Goal: Transaction & Acquisition: Purchase product/service

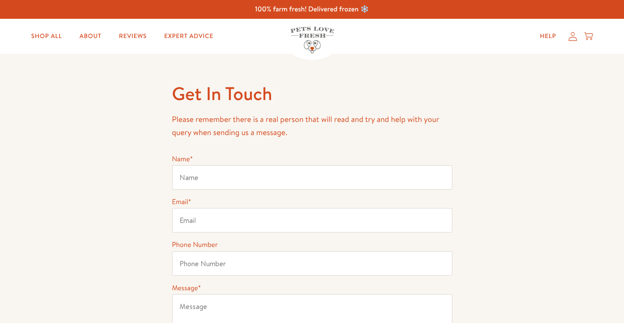
type input "Ruth Bevan"
type input "07938797763"
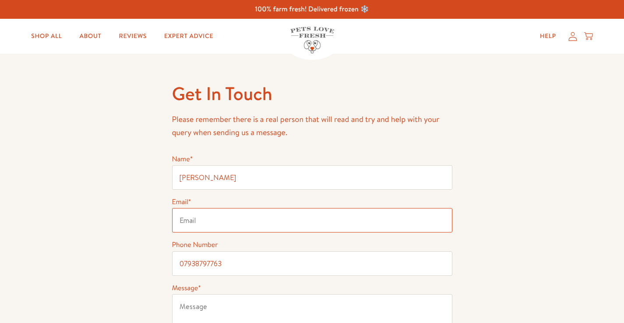
click at [205, 221] on input "Email *" at bounding box center [312, 220] width 280 height 25
type input "r"
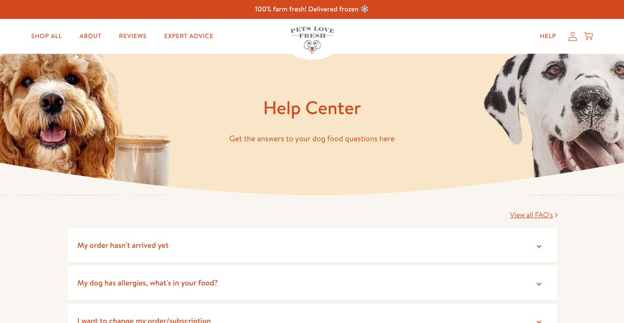
scroll to position [88, 0]
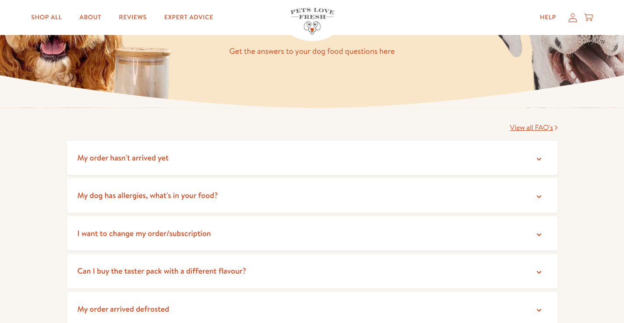
click at [540, 158] on icon at bounding box center [539, 159] width 4 height 3
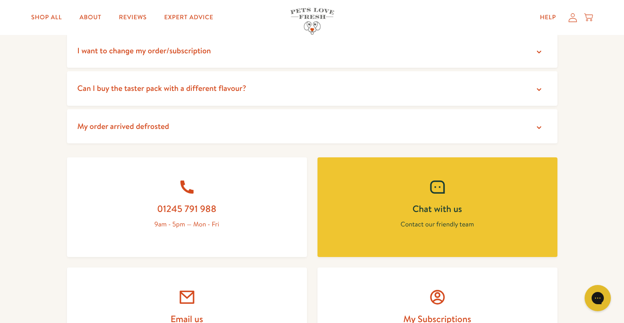
scroll to position [350, 0]
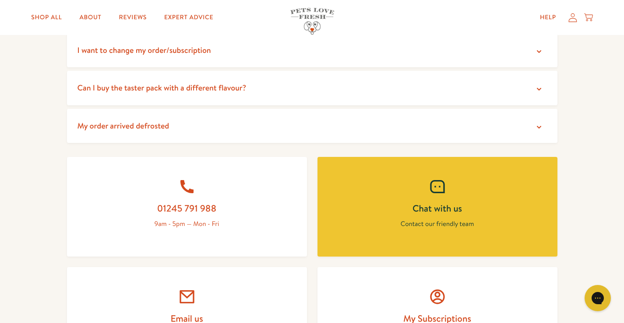
click at [437, 213] on h2 "Chat with us" at bounding box center [437, 209] width 198 height 12
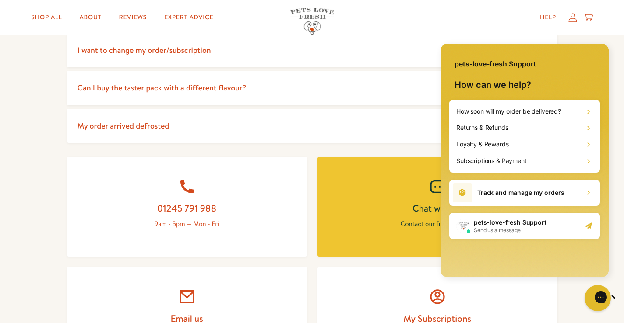
scroll to position [0, 0]
click at [523, 192] on h2 "Track and manage my orders" at bounding box center [520, 193] width 87 height 9
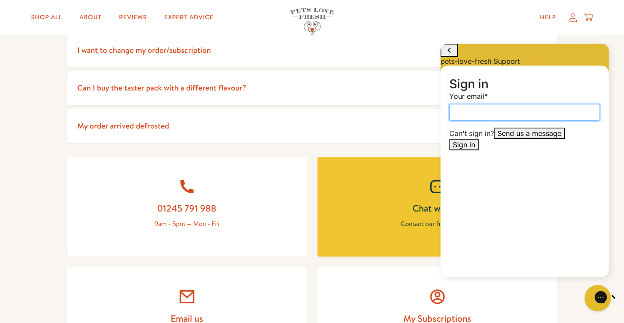
click at [495, 121] on input "Your email" at bounding box center [524, 112] width 151 height 17
type input "ruth.bevan@bupadentalcare.co.uk"
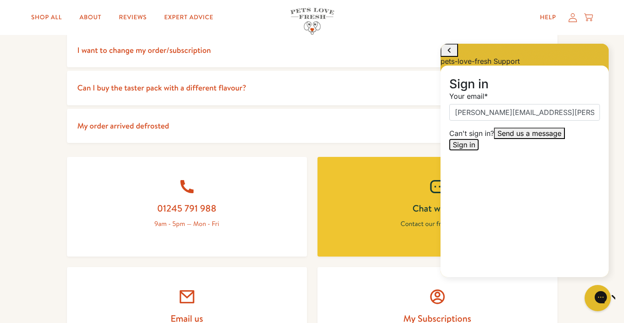
click at [475, 149] on span "Sign in" at bounding box center [463, 144] width 22 height 9
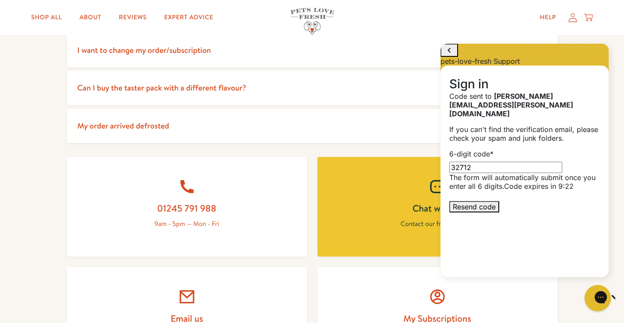
type input "327125"
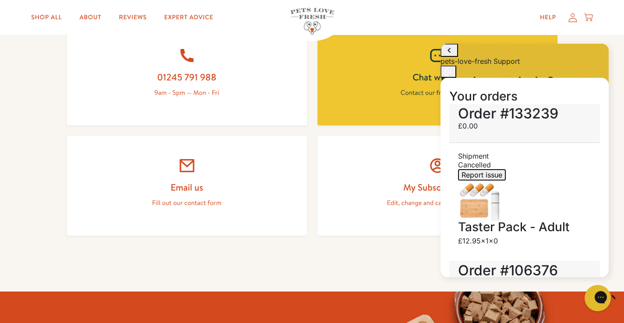
click at [467, 171] on span "Report issue" at bounding box center [481, 175] width 41 height 9
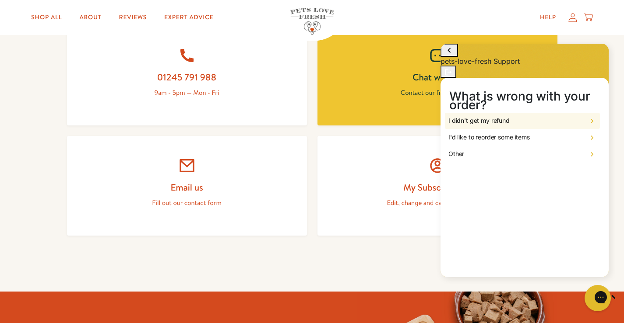
click at [512, 118] on div "I didn't get my refund" at bounding box center [522, 121] width 155 height 17
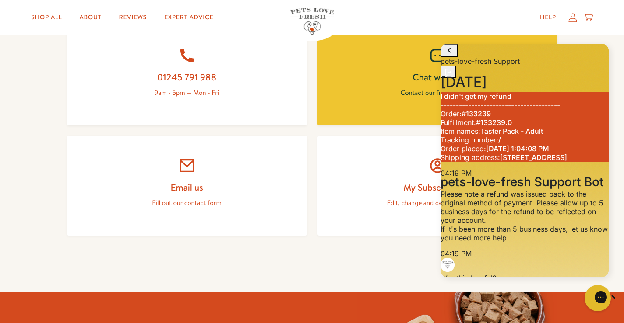
scroll to position [131, 0]
click at [538, 307] on button "No, I need more help" at bounding box center [558, 312] width 77 height 11
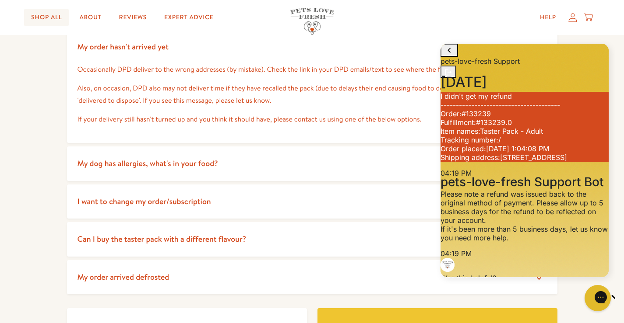
click at [59, 16] on link "Shop All" at bounding box center [46, 18] width 45 height 18
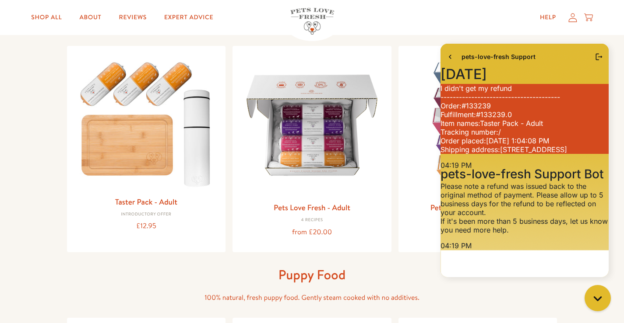
scroll to position [149, 0]
click at [450, 57] on icon "go to home page" at bounding box center [449, 57] width 9 height 11
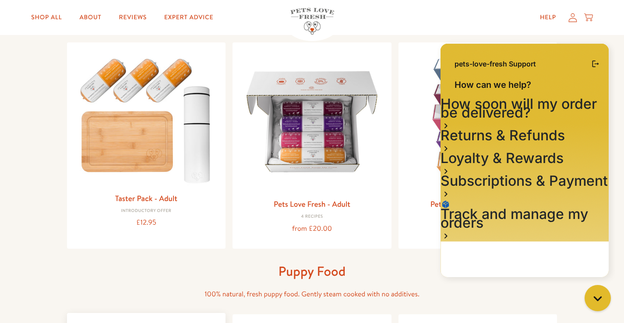
scroll to position [64, 0]
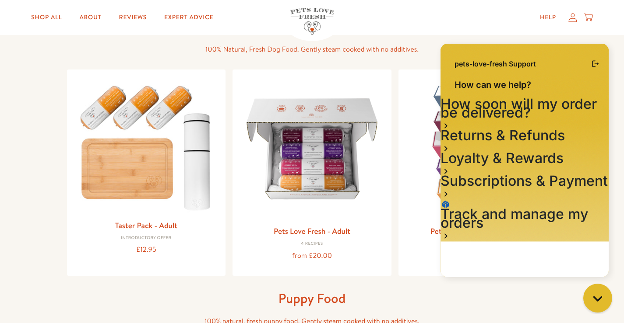
click at [601, 300] on icon "Gorgias live chat" at bounding box center [598, 299] width 10 height 10
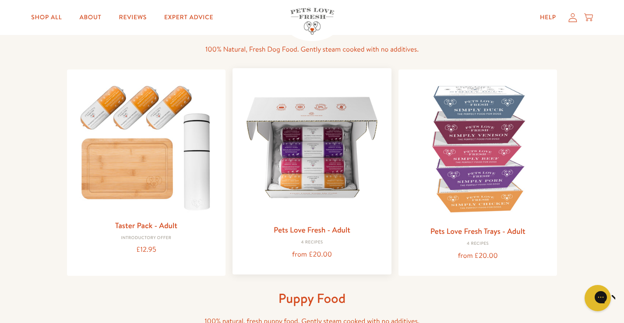
click at [318, 136] on img at bounding box center [311, 147] width 145 height 145
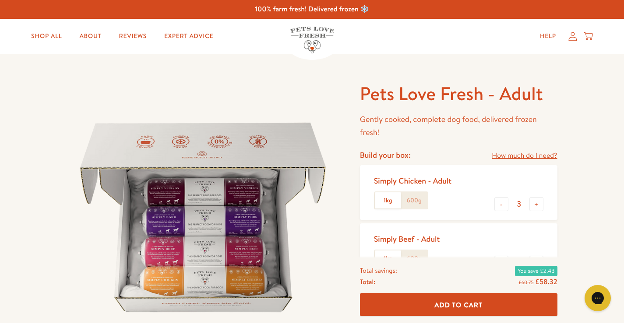
scroll to position [0, 0]
click at [502, 205] on button "-" at bounding box center [501, 204] width 14 height 14
type input "1"
click at [390, 198] on label "1kg" at bounding box center [388, 201] width 26 height 17
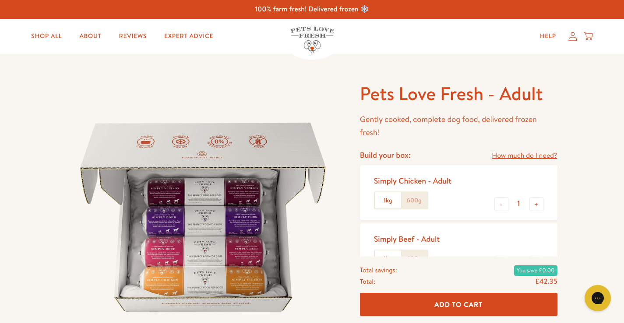
click at [417, 202] on label "600g" at bounding box center [414, 201] width 26 height 17
click at [0, 0] on input "600g" at bounding box center [0, 0] width 0 height 0
click at [45, 36] on link "Shop All" at bounding box center [46, 37] width 45 height 18
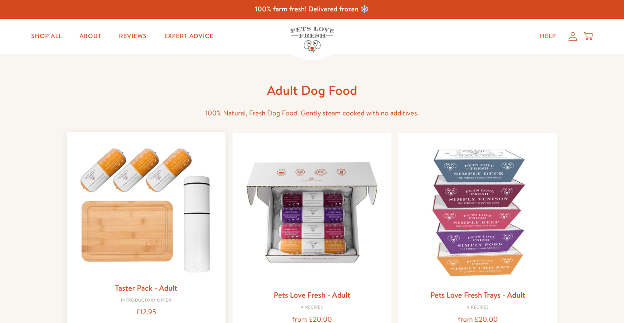
click at [129, 184] on img at bounding box center [146, 208] width 145 height 139
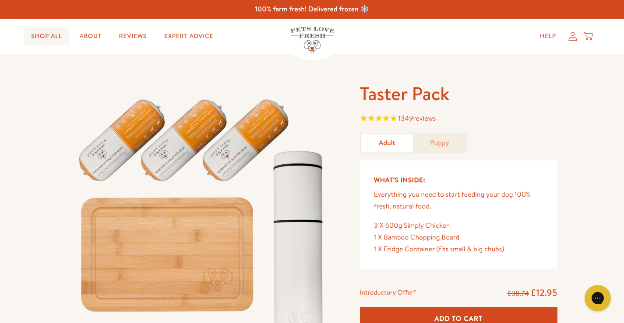
click at [54, 35] on link "Shop All" at bounding box center [46, 37] width 45 height 18
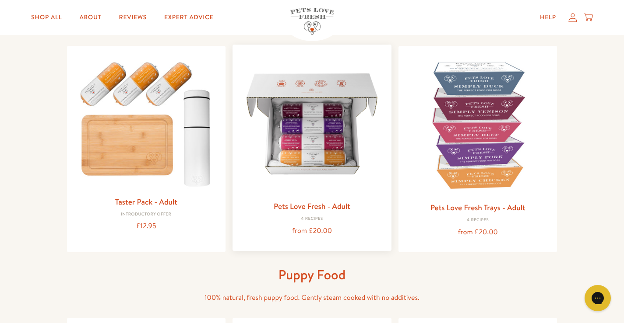
click at [324, 147] on img at bounding box center [311, 124] width 145 height 145
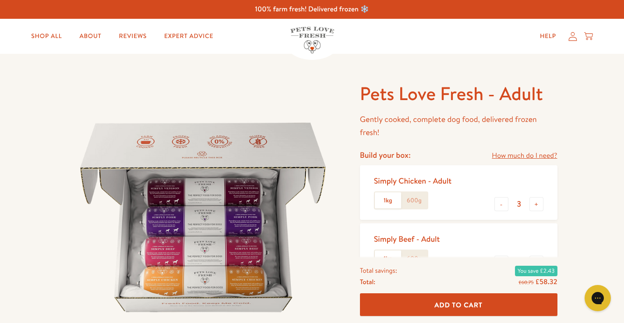
click at [411, 204] on label "600g" at bounding box center [414, 201] width 26 height 17
click at [0, 0] on input "600g" at bounding box center [0, 0] width 0 height 0
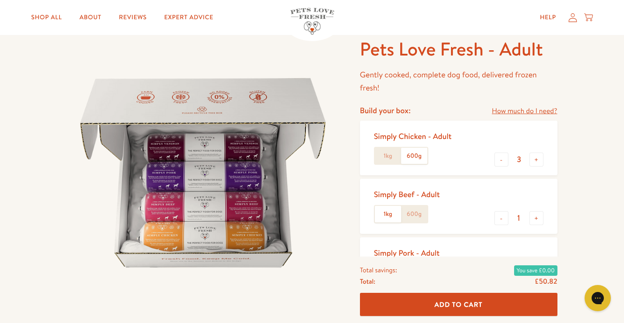
scroll to position [88, 0]
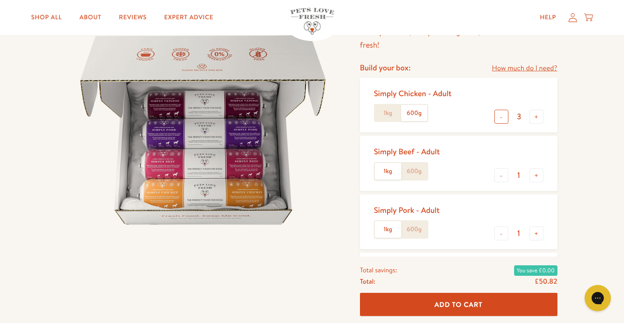
click at [498, 116] on button "-" at bounding box center [501, 117] width 14 height 14
click at [504, 119] on button "-" at bounding box center [501, 117] width 14 height 14
type input "0"
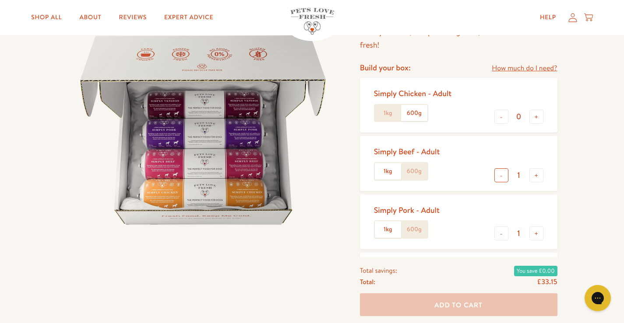
click at [498, 175] on button "-" at bounding box center [501, 175] width 14 height 14
type input "0"
click at [500, 234] on button "-" at bounding box center [501, 234] width 14 height 14
type input "0"
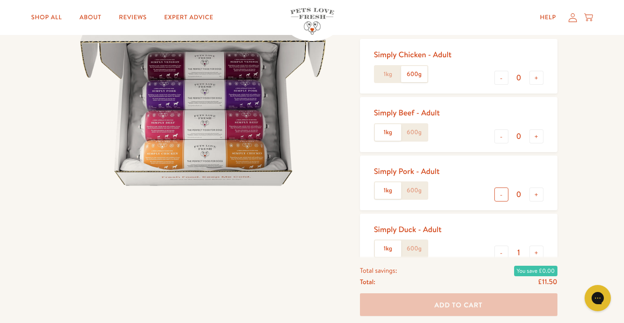
scroll to position [175, 0]
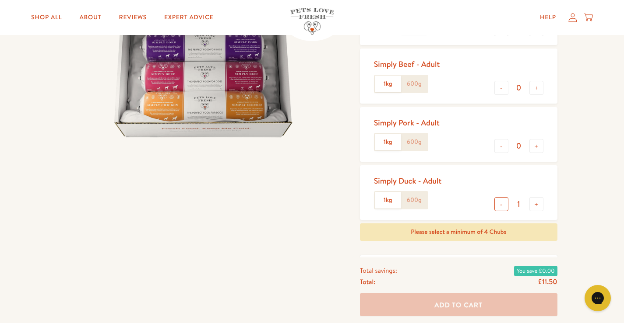
click at [502, 205] on button "-" at bounding box center [501, 204] width 14 height 14
type input "0"
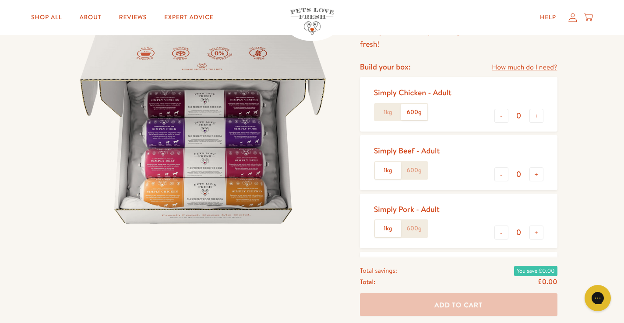
scroll to position [88, 0]
click at [538, 118] on button "+" at bounding box center [536, 117] width 14 height 14
click at [537, 117] on button "+" at bounding box center [536, 117] width 14 height 14
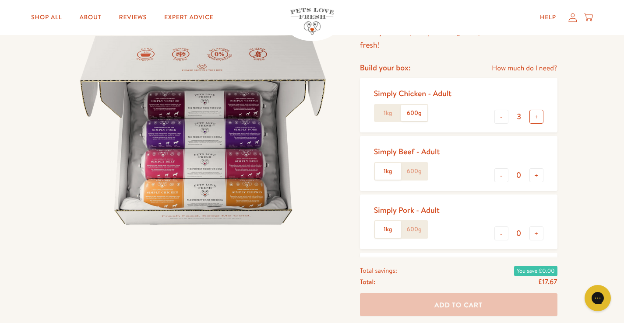
type input "4"
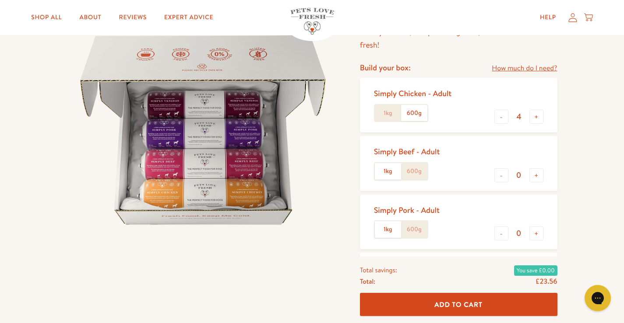
click at [452, 311] on button "Add To Cart" at bounding box center [458, 305] width 197 height 23
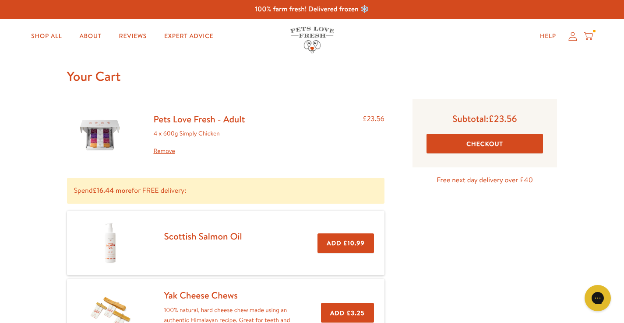
click at [489, 141] on button "Checkout" at bounding box center [484, 144] width 117 height 20
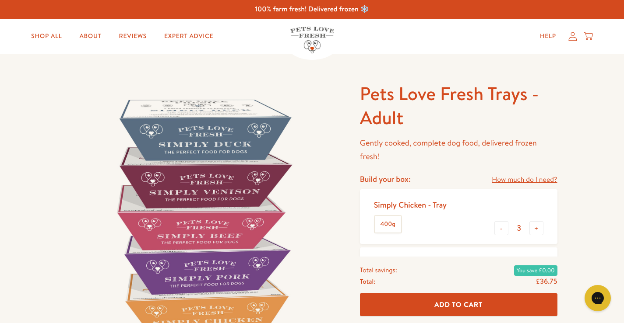
scroll to position [131, 0]
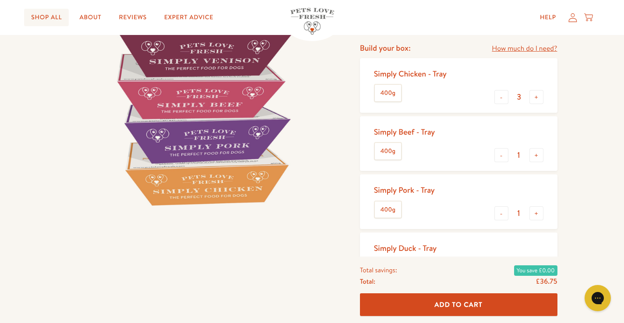
click at [49, 16] on link "Shop All" at bounding box center [46, 18] width 45 height 18
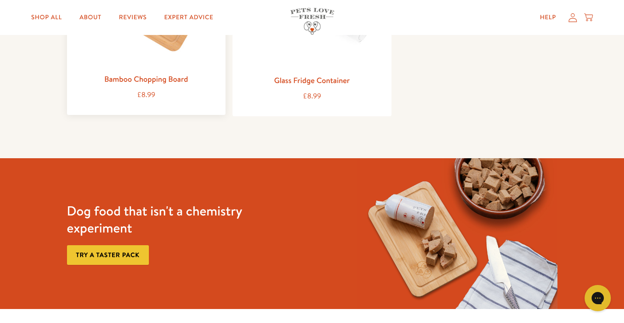
scroll to position [1269, 0]
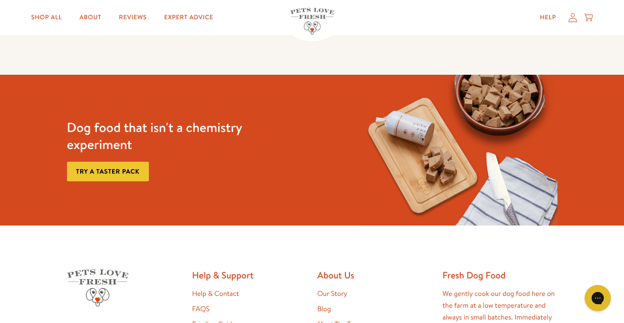
click at [104, 168] on link "Try a taster pack" at bounding box center [108, 172] width 82 height 20
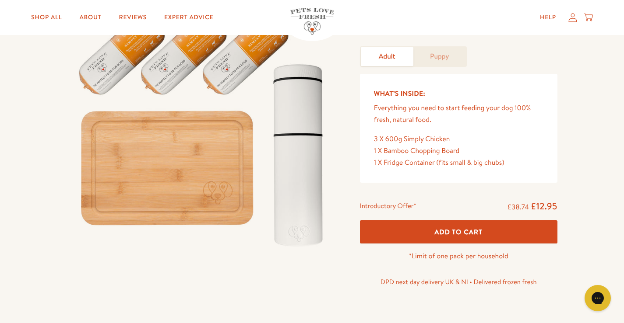
scroll to position [88, 0]
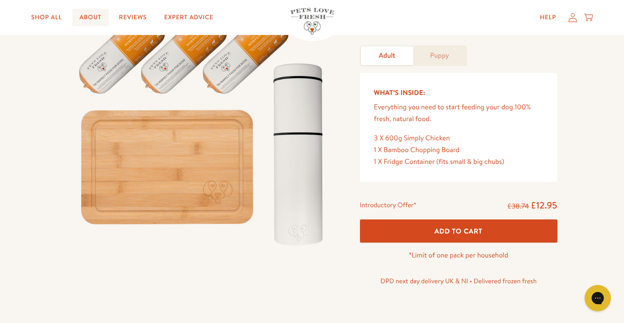
click at [90, 12] on link "About" at bounding box center [90, 18] width 36 height 18
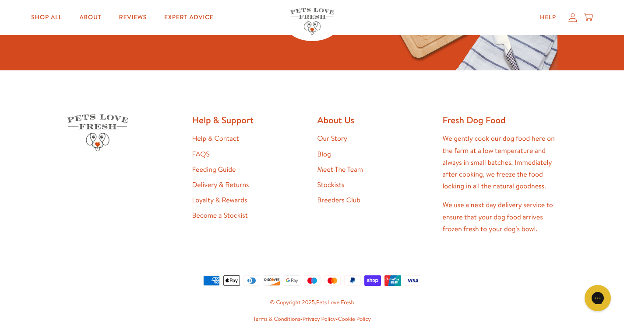
scroll to position [2276, 0]
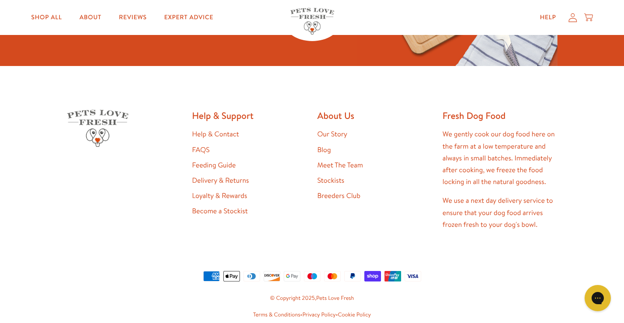
click at [202, 147] on link "FAQS" at bounding box center [201, 150] width 18 height 10
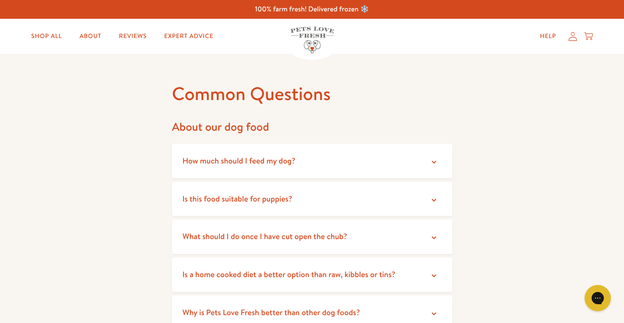
scroll to position [88, 0]
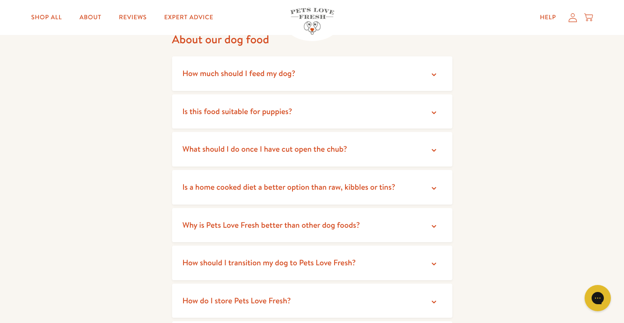
click at [257, 148] on span "What should I do once I have cut open the chub?" at bounding box center [264, 149] width 165 height 11
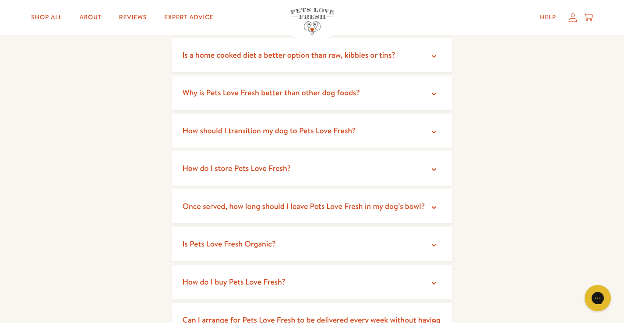
scroll to position [306, 0]
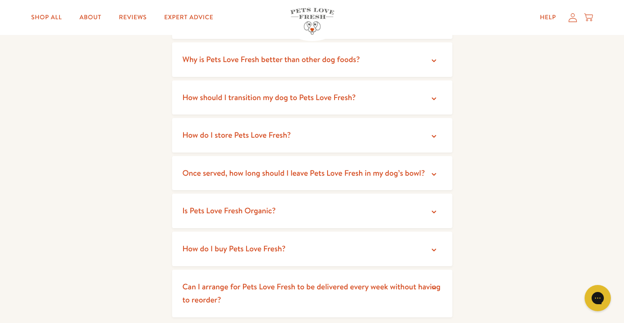
click at [340, 175] on span "Once served, how long should I leave Pets Love Fresh in my dog’s bowl?" at bounding box center [303, 173] width 242 height 11
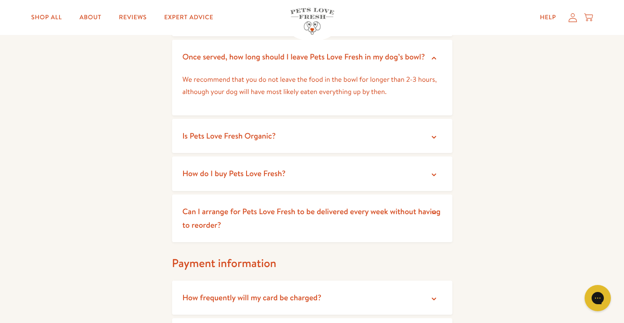
scroll to position [481, 0]
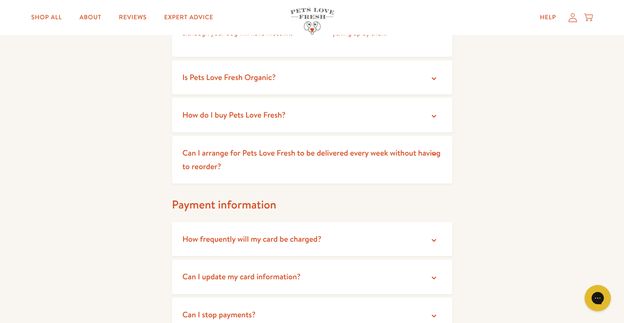
click at [260, 155] on span "Can I arrange for Pets Love Fresh to be delivered every week without having to …" at bounding box center [311, 159] width 258 height 25
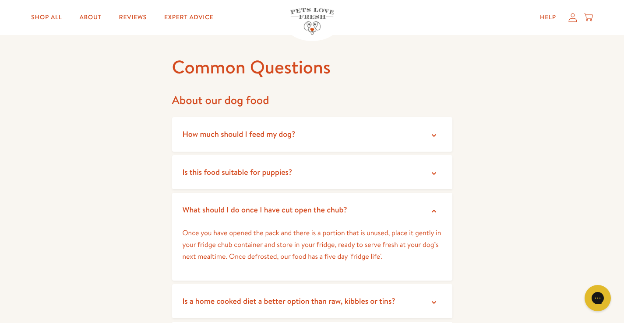
scroll to position [0, 0]
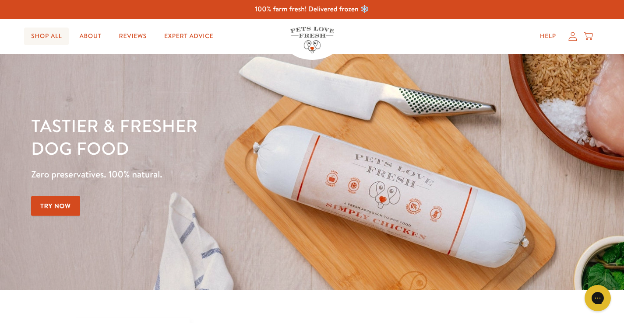
click at [46, 36] on link "Shop All" at bounding box center [46, 37] width 45 height 18
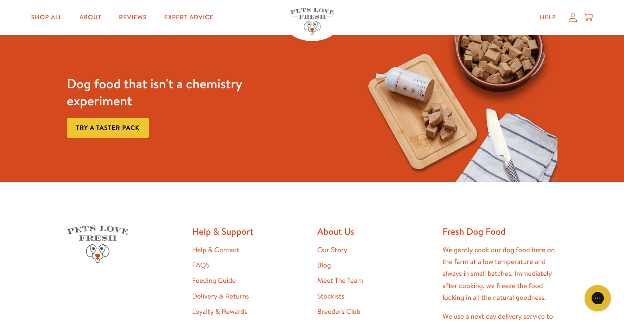
scroll to position [1357, 0]
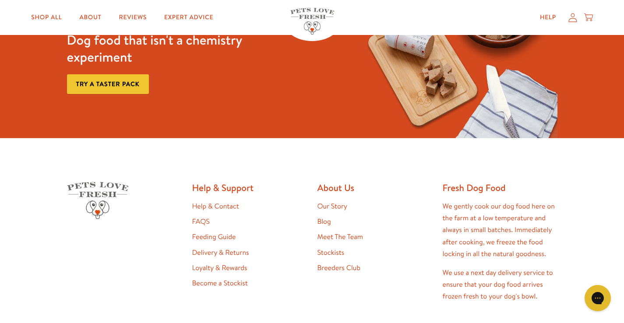
click at [227, 269] on link "Loyalty & Rewards" at bounding box center [219, 268] width 55 height 10
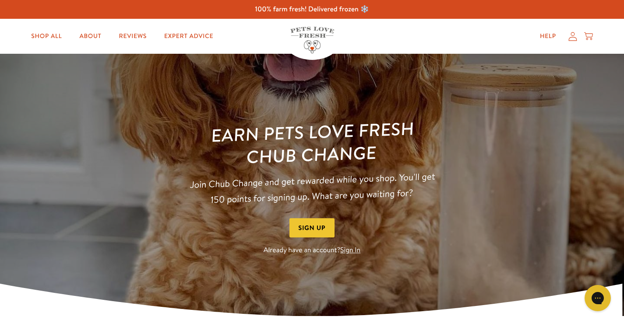
click at [572, 37] on icon at bounding box center [572, 36] width 8 height 9
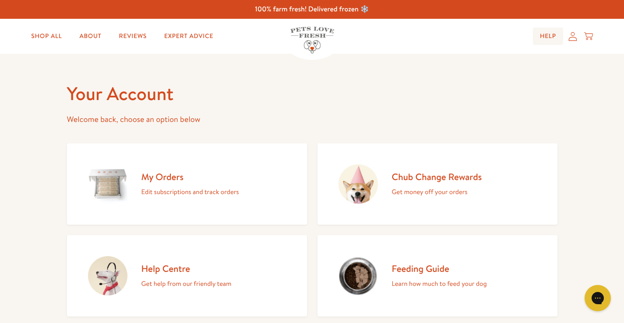
click at [549, 33] on link "Help" at bounding box center [548, 37] width 30 height 18
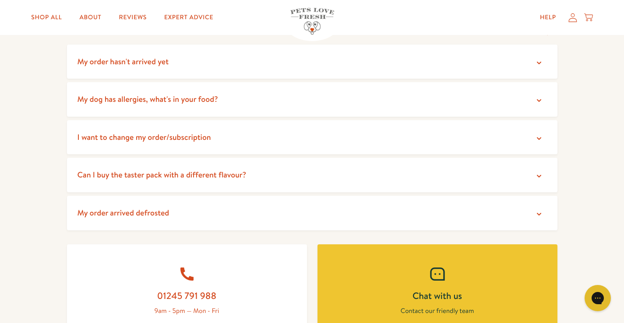
scroll to position [219, 0]
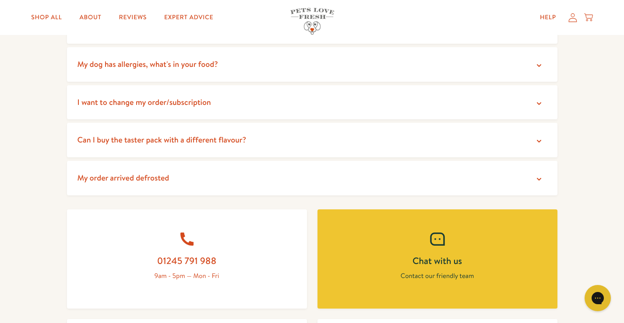
click at [164, 97] on span "I want to change my order/subscription" at bounding box center [143, 102] width 133 height 11
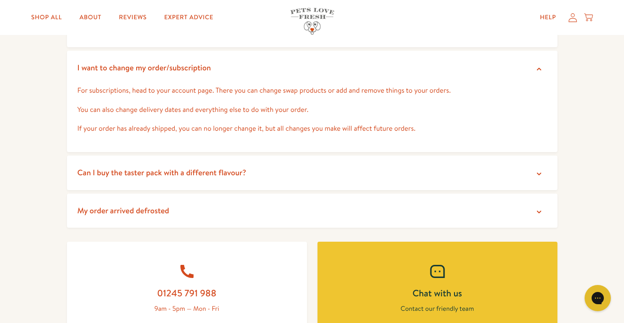
scroll to position [306, 0]
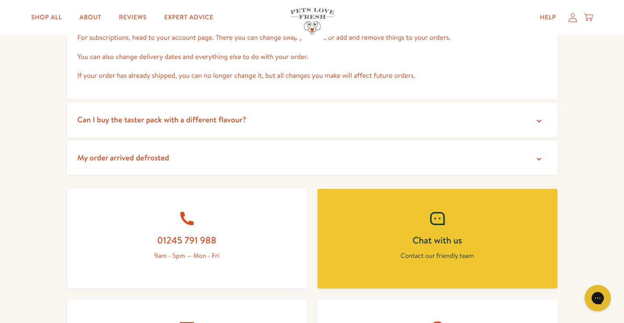
click at [222, 120] on span "Can I buy the taster pack with a different flavour?" at bounding box center [161, 119] width 169 height 11
